Goal: Task Accomplishment & Management: Manage account settings

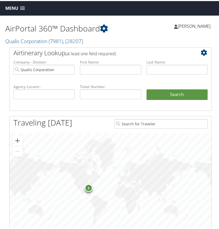
click at [24, 6] on span at bounding box center [22, 8] width 5 height 4
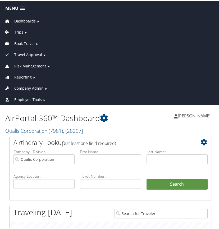
click at [28, 87] on span "Company Admin" at bounding box center [28, 87] width 29 height 6
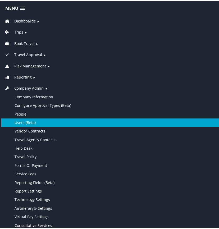
click at [26, 120] on link "Users (Beta)" at bounding box center [110, 122] width 219 height 8
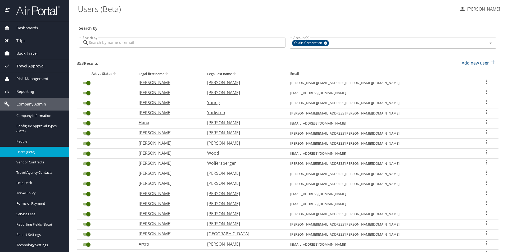
click at [92, 43] on input "Search by" at bounding box center [187, 43] width 197 height 10
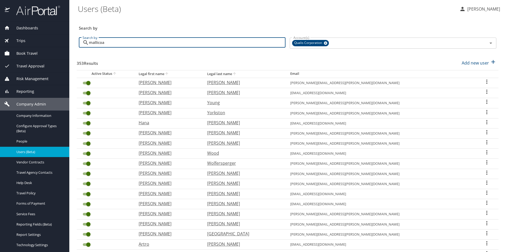
type input "[PERSON_NAME]"
checkbox input "false"
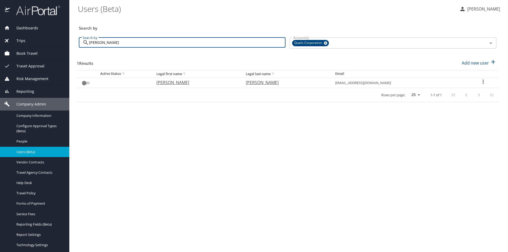
type input "[PERSON_NAME]"
click at [221, 82] on icon "User Search Table" at bounding box center [483, 82] width 6 height 6
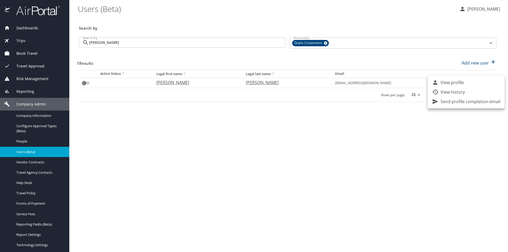
click at [221, 83] on p "View profile" at bounding box center [452, 82] width 23 height 6
select select "US"
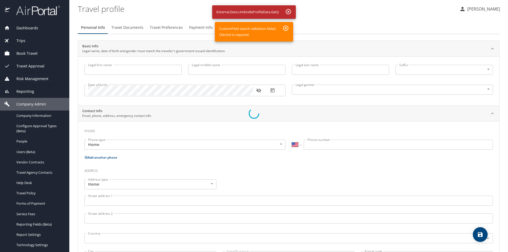
click at [221, 91] on div at bounding box center [254, 113] width 508 height 277
click at [221, 90] on div at bounding box center [254, 113] width 508 height 277
click at [221, 27] on div at bounding box center [254, 113] width 508 height 277
click at [221, 11] on div at bounding box center [254, 113] width 508 height 277
click at [221, 27] on div at bounding box center [254, 113] width 508 height 277
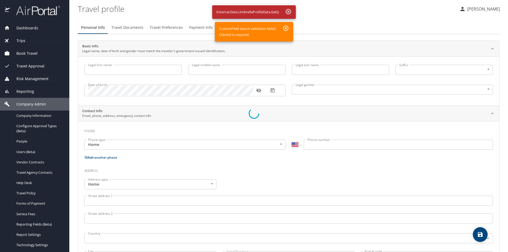
click at [221, 10] on div at bounding box center [254, 113] width 508 height 277
click at [113, 91] on div at bounding box center [254, 113] width 508 height 277
